Goal: Check status: Check status

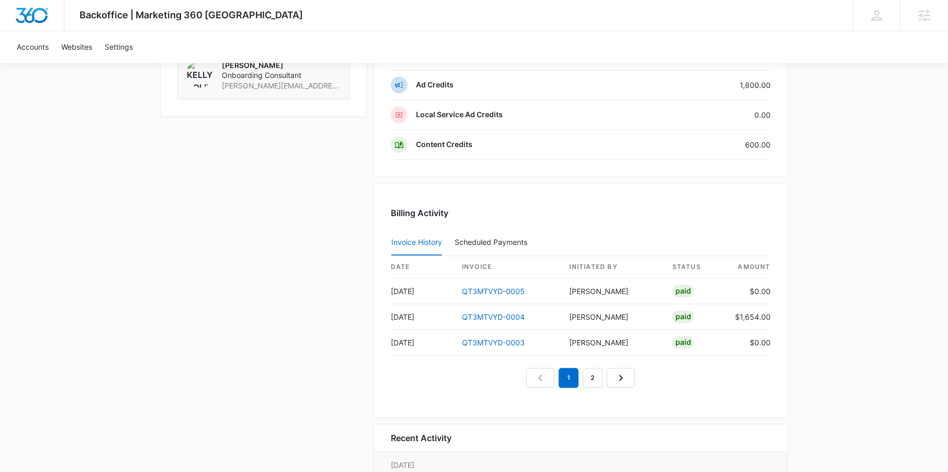
scroll to position [929, 0]
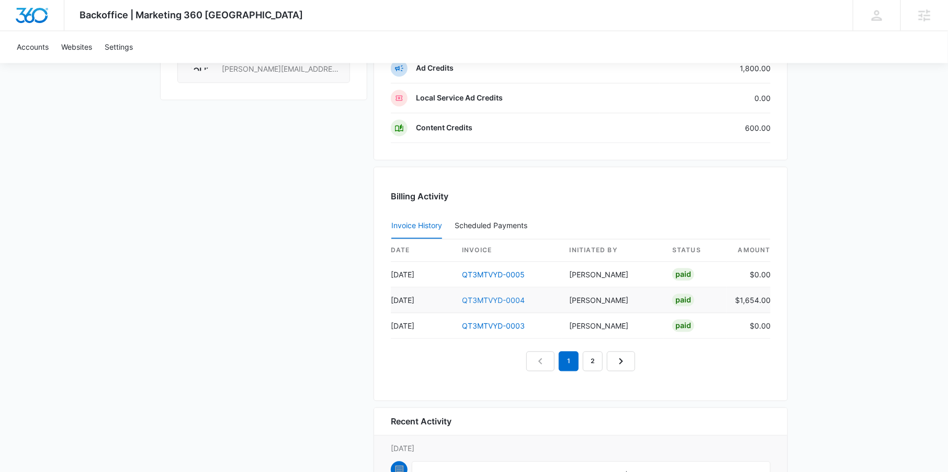
click at [499, 296] on link "QT3MTVYD-0004" at bounding box center [493, 300] width 63 height 9
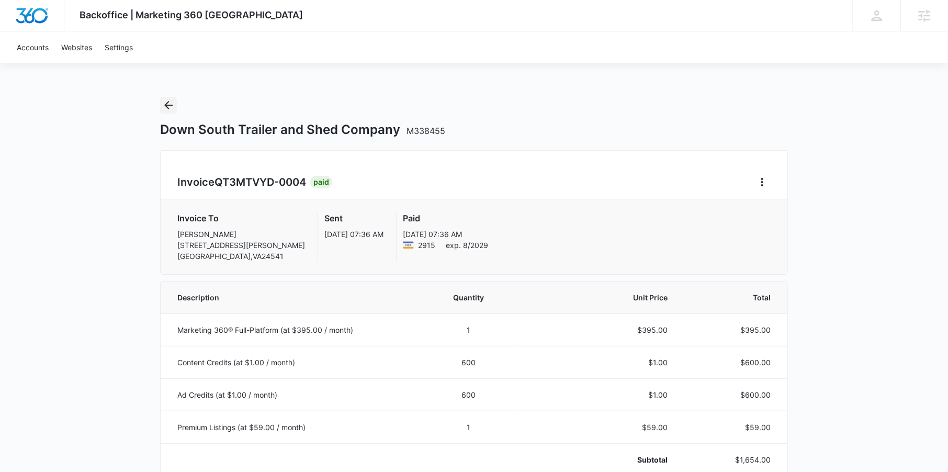
click at [163, 103] on icon "Back" at bounding box center [168, 105] width 13 height 13
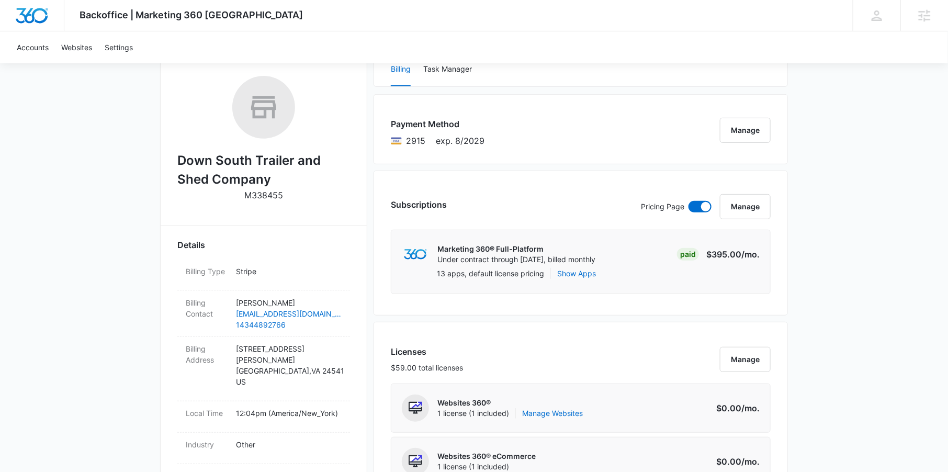
scroll to position [108, 0]
